Goal: Information Seeking & Learning: Learn about a topic

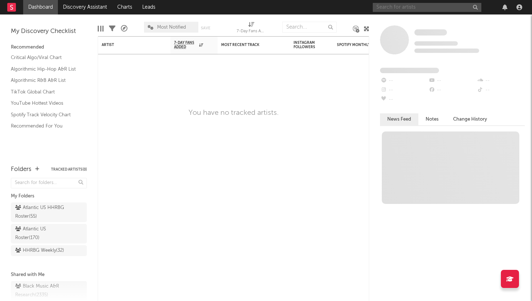
click at [396, 10] on input "text" at bounding box center [427, 7] width 109 height 9
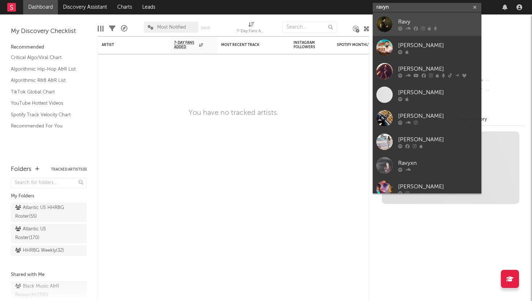
type input "ravyn"
click at [417, 24] on div "Ravy" at bounding box center [438, 21] width 80 height 9
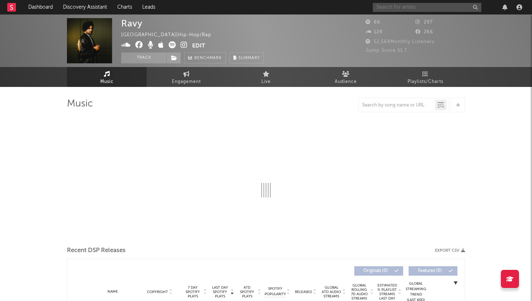
click at [405, 9] on input "text" at bounding box center [427, 7] width 109 height 9
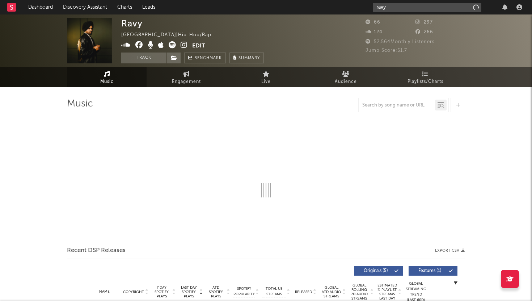
type input "ravyn"
select select "1w"
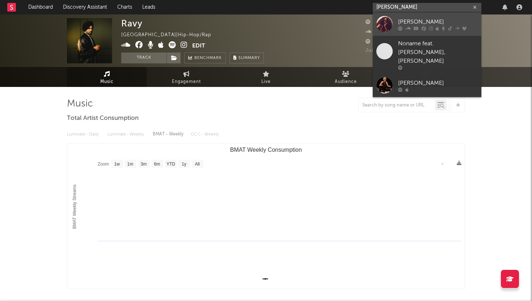
type input "[PERSON_NAME]"
click at [419, 23] on div "[PERSON_NAME]" at bounding box center [438, 21] width 80 height 9
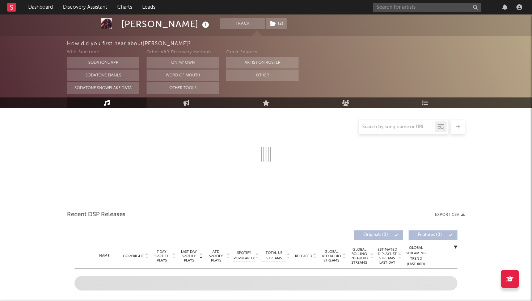
select select "6m"
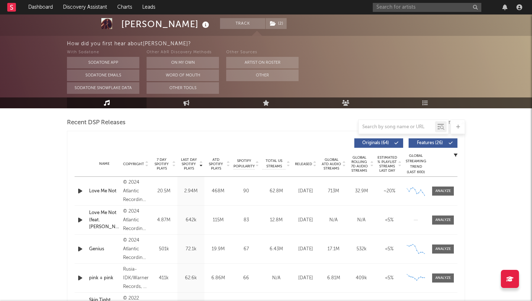
scroll to position [264, 0]
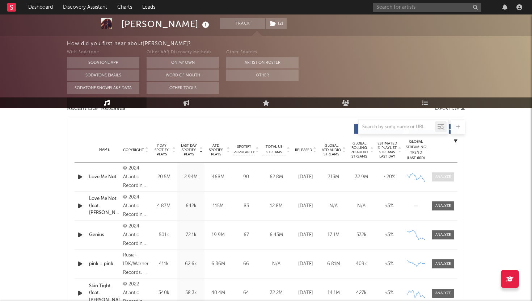
click at [441, 176] on div at bounding box center [443, 176] width 16 height 5
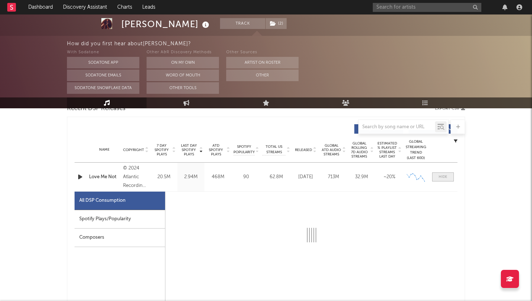
select select "6m"
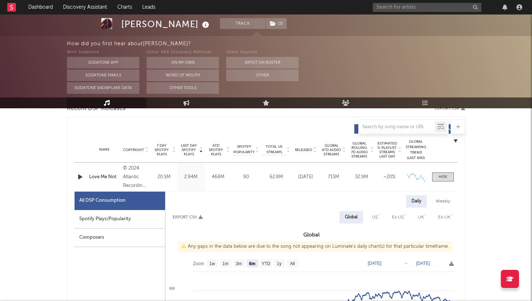
click at [437, 202] on div "Weekly" at bounding box center [442, 201] width 25 height 12
select select "6m"
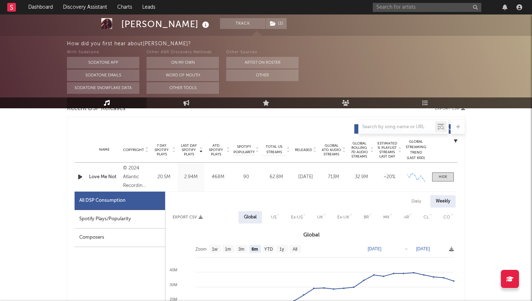
click at [421, 201] on div "Daily" at bounding box center [416, 201] width 21 height 12
select select "6m"
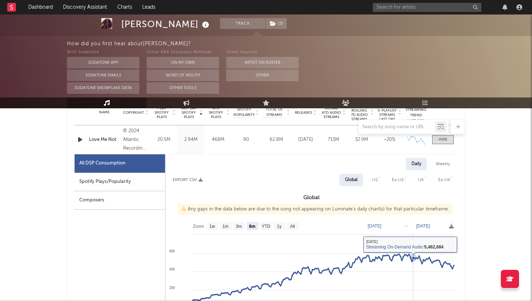
scroll to position [298, 0]
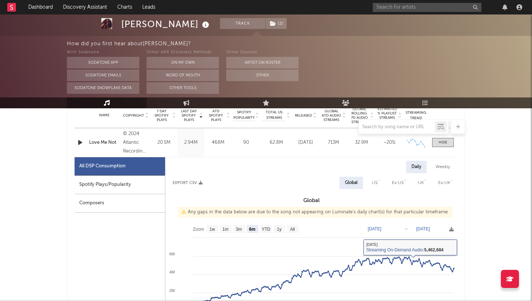
click at [444, 165] on div "Weekly" at bounding box center [442, 167] width 25 height 12
select select "6m"
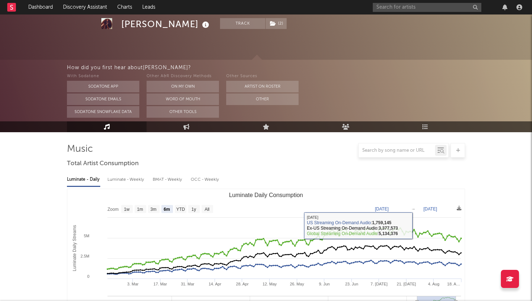
scroll to position [0, 0]
